Goal: Task Accomplishment & Management: Manage account settings

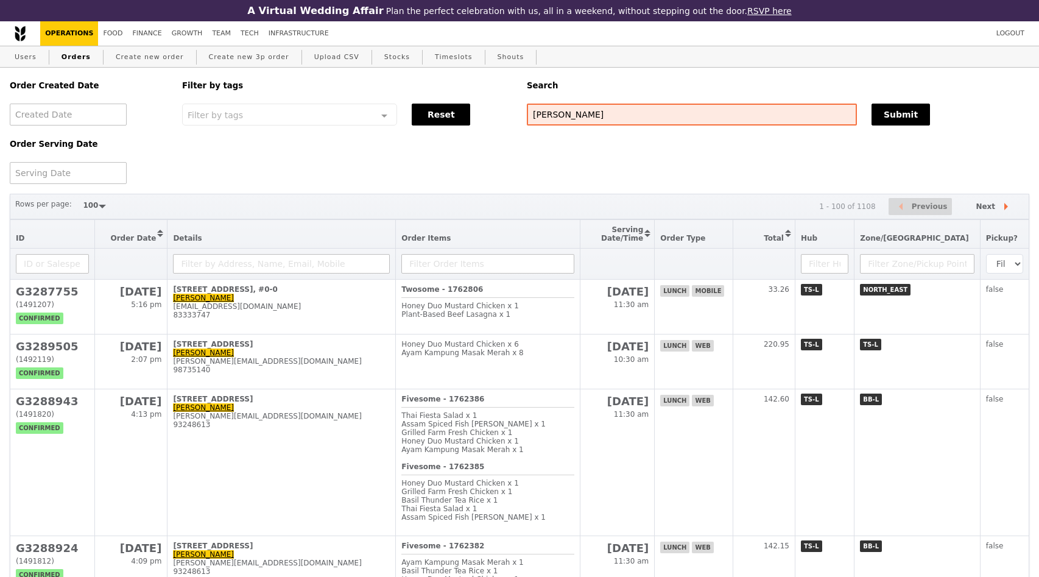
select select "100"
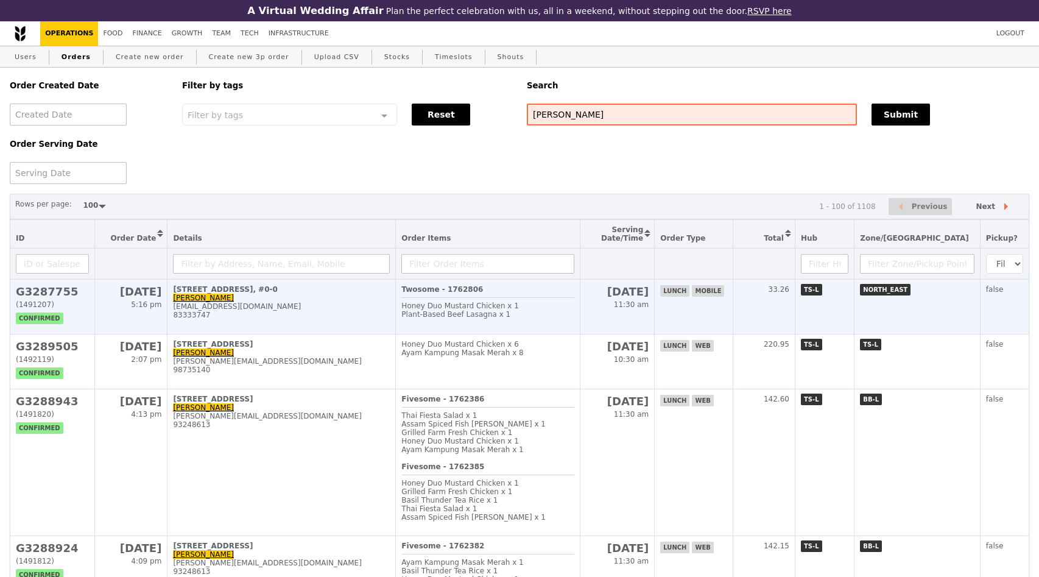
click at [272, 315] on div "83333747" at bounding box center [281, 315] width 217 height 9
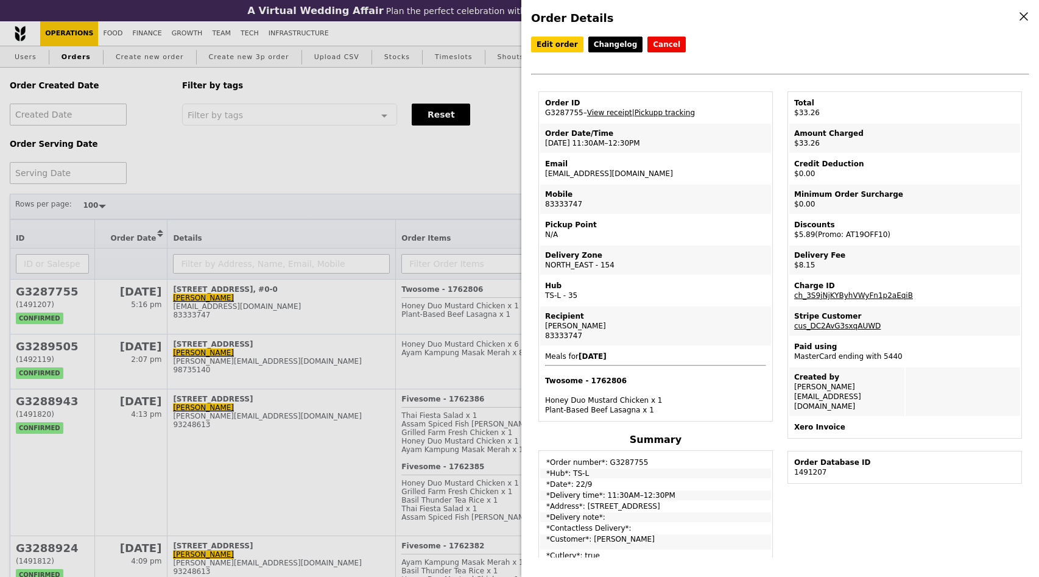
click at [1023, 16] on icon at bounding box center [1023, 16] width 7 height 7
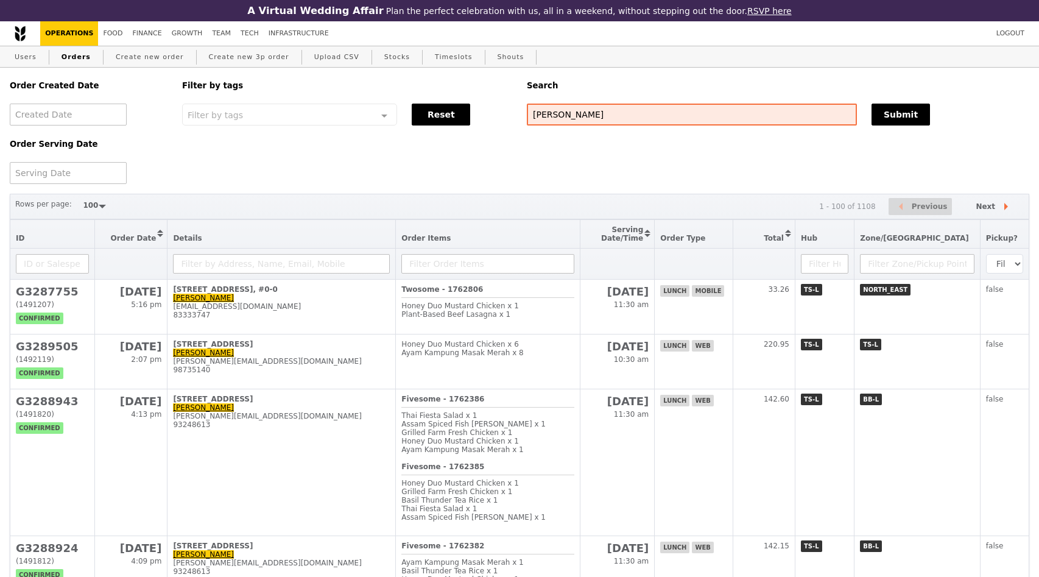
click at [843, 67] on div "Users Orders Create new order Create new 3p order Upload CSV Stocks Timeslots S…" at bounding box center [519, 57] width 1039 height 22
